Goal: Information Seeking & Learning: Learn about a topic

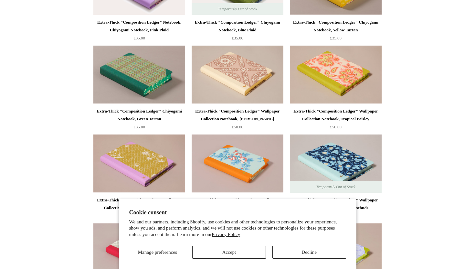
scroll to position [1115, 0]
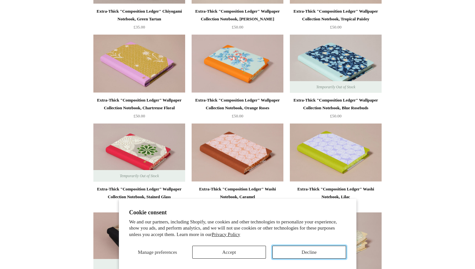
click at [316, 256] on button "Decline" at bounding box center [309, 251] width 74 height 13
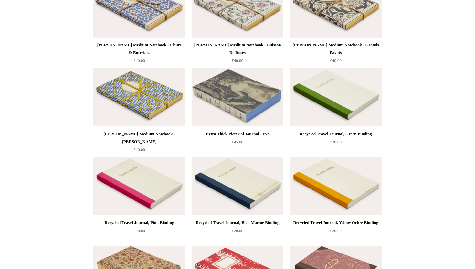
scroll to position [2880, 0]
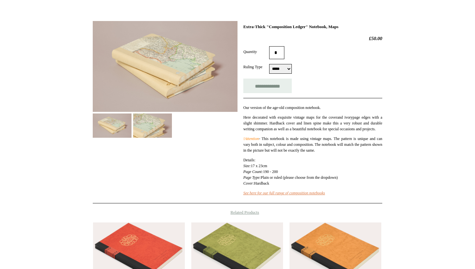
scroll to position [80, 0]
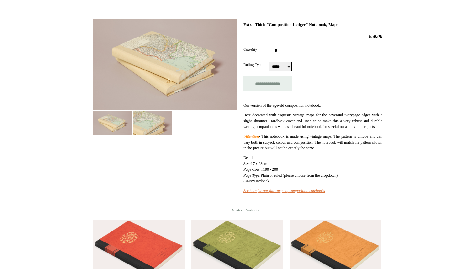
click at [147, 136] on div "**********" at bounding box center [237, 107] width 289 height 187
click at [146, 132] on img at bounding box center [152, 123] width 39 height 24
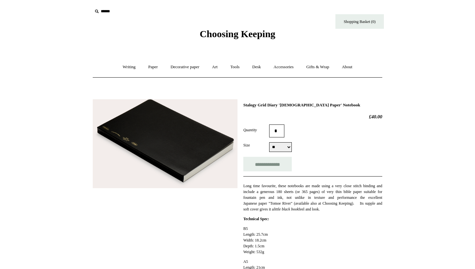
scroll to position [2, 0]
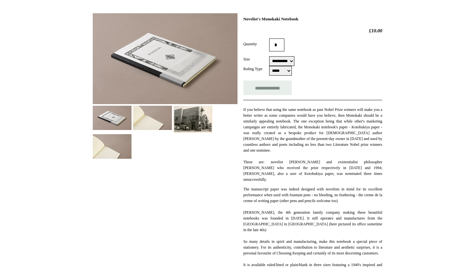
scroll to position [88, 0]
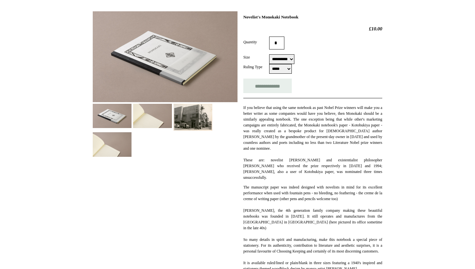
click at [151, 123] on img at bounding box center [152, 116] width 39 height 24
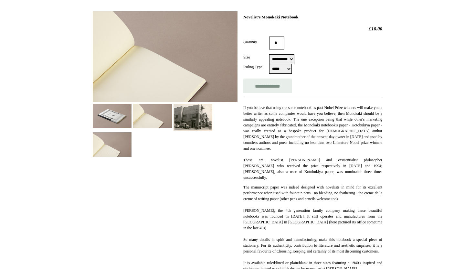
click at [193, 120] on img at bounding box center [192, 117] width 39 height 27
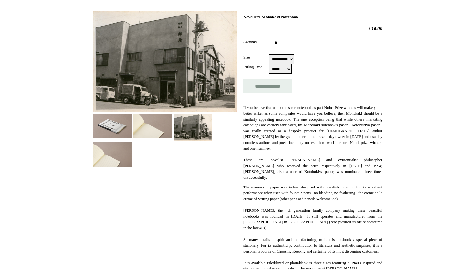
click at [104, 168] on div "**********" at bounding box center [237, 176] width 289 height 340
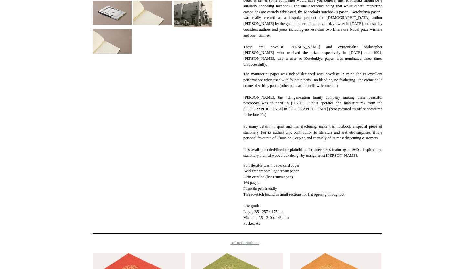
scroll to position [0, 0]
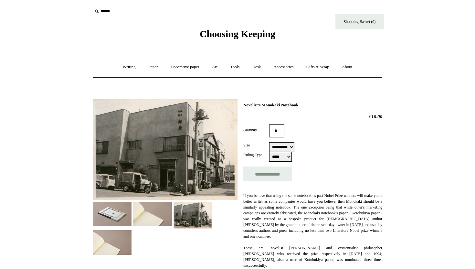
click at [257, 102] on h1 "Novelist's Monokaki Notebook" at bounding box center [312, 104] width 139 height 5
copy div "Novelist's Monokaki Notebook"
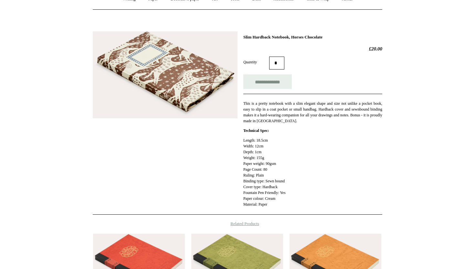
scroll to position [47, 0]
